Goal: Task Accomplishment & Management: Use online tool/utility

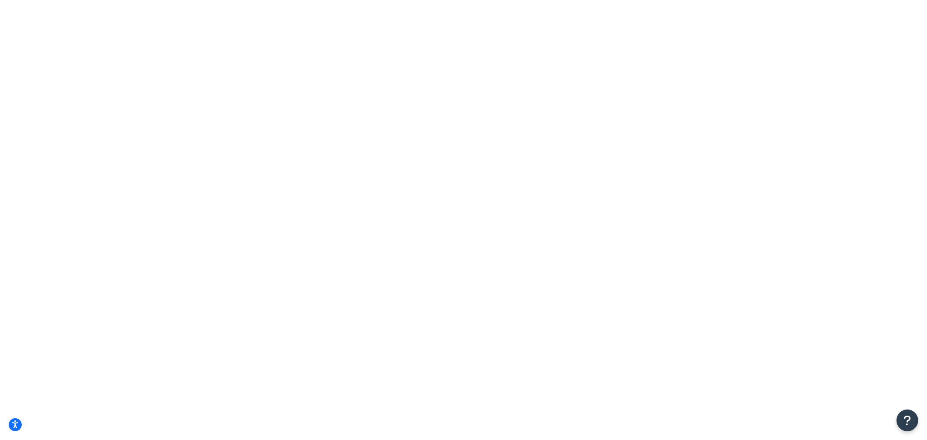
type input "annie's"
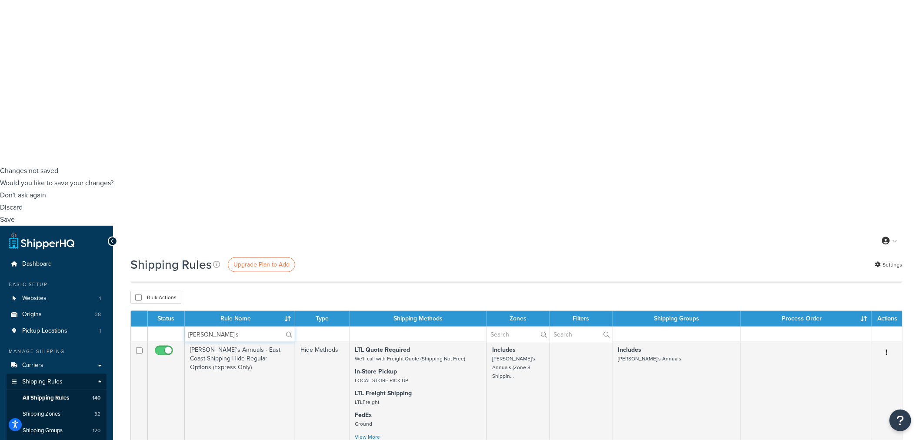
scroll to position [290, 0]
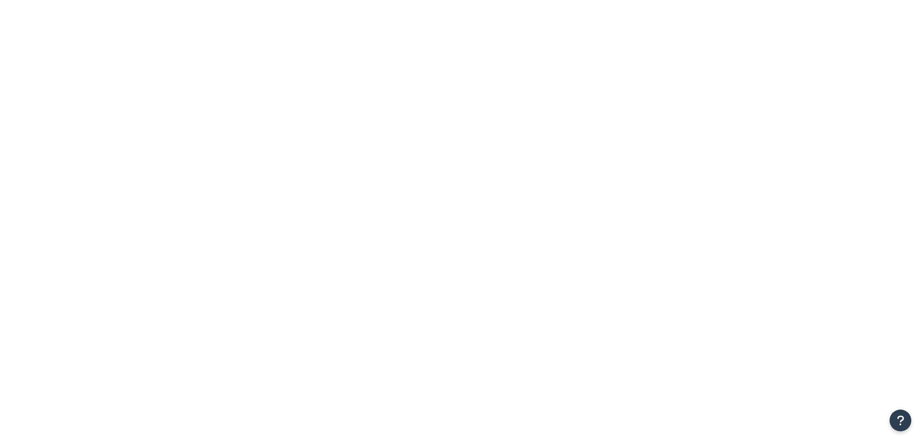
select select "BOX"
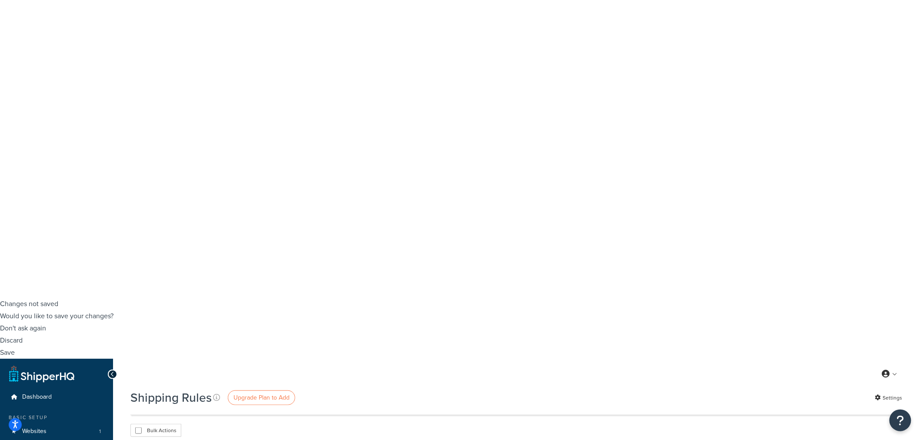
scroll to position [48, 0]
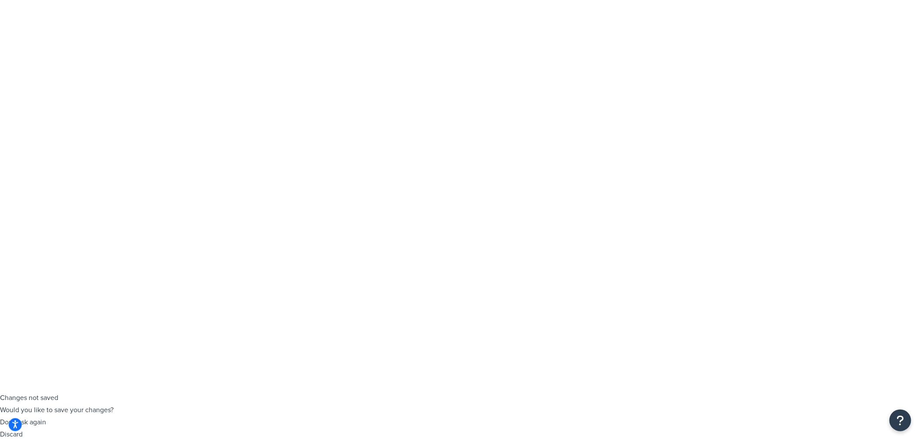
type input "[PERSON_NAME]'s"
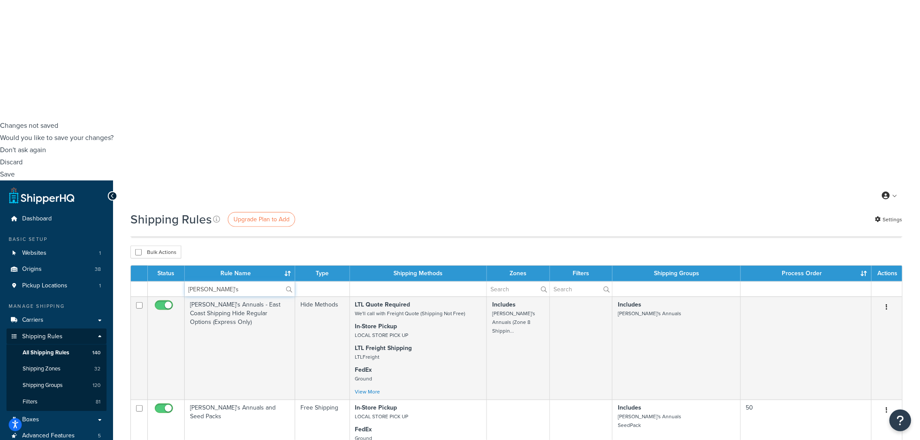
scroll to position [338, 0]
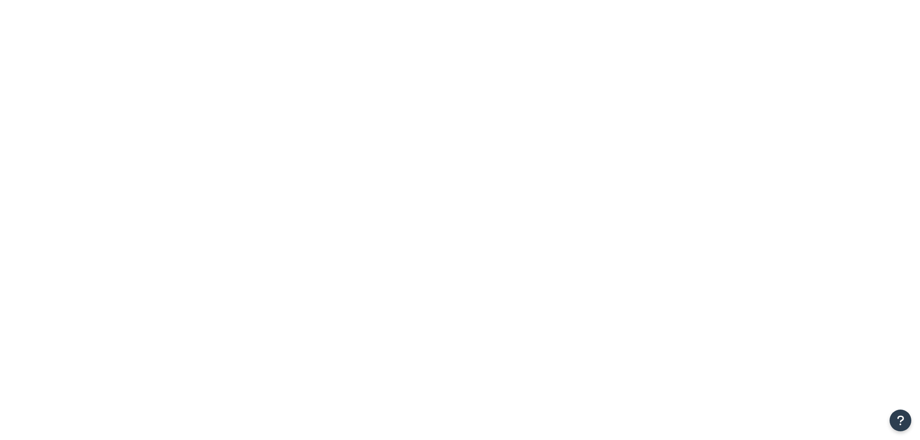
select select "BOX"
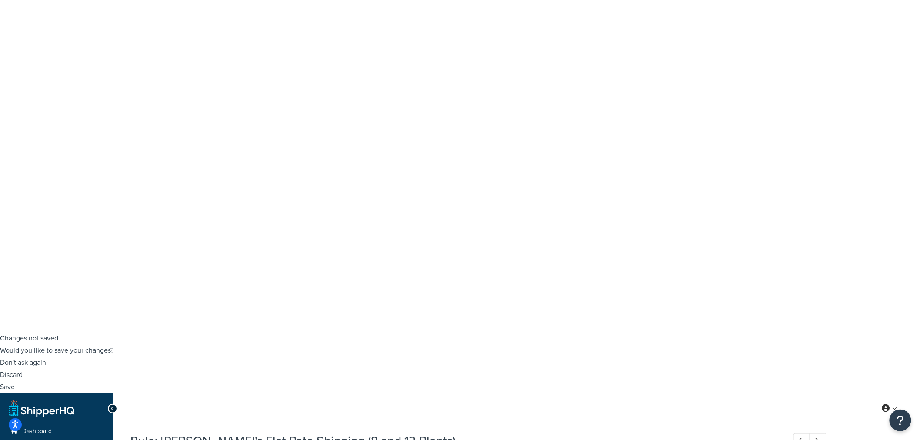
scroll to position [97, 0]
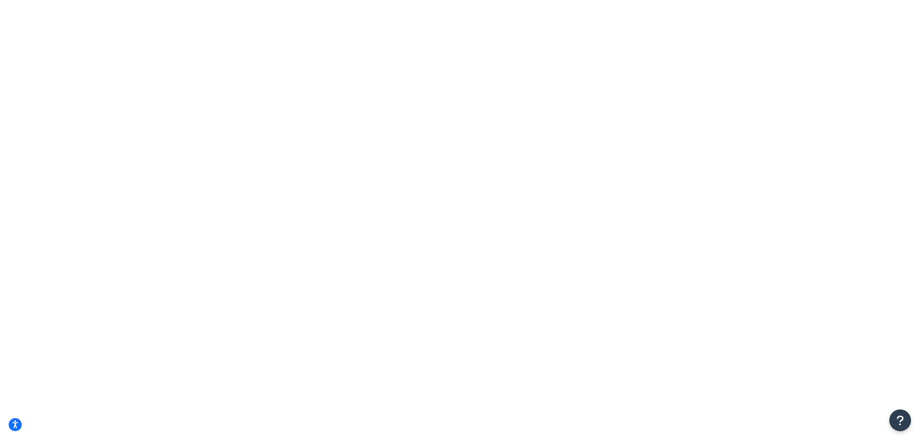
type input "Annie's"
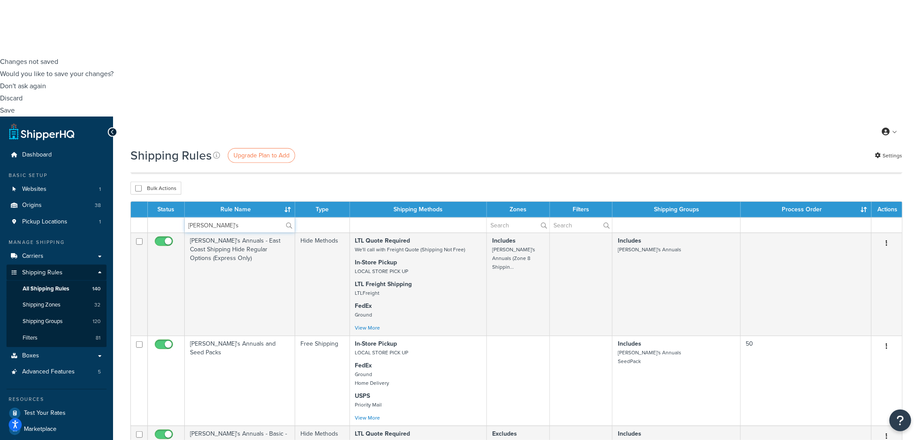
scroll to position [386, 0]
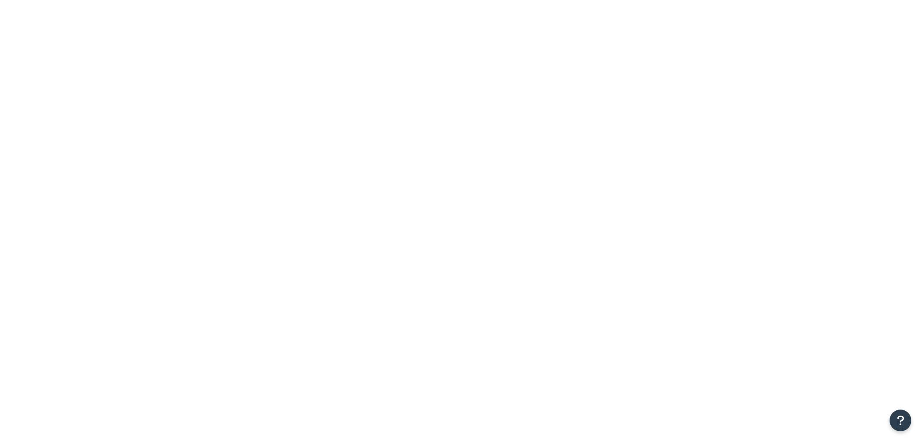
select select "BOX"
